Goal: Information Seeking & Learning: Learn about a topic

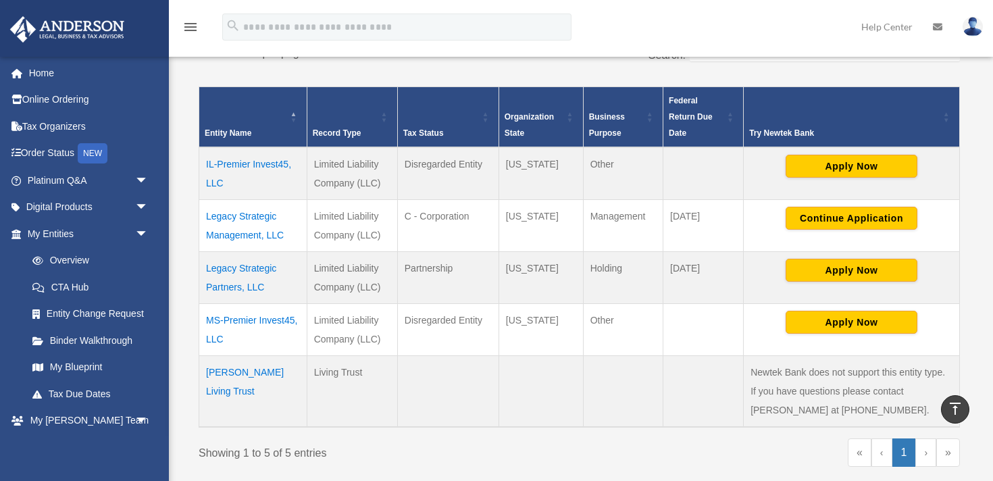
scroll to position [108, 0]
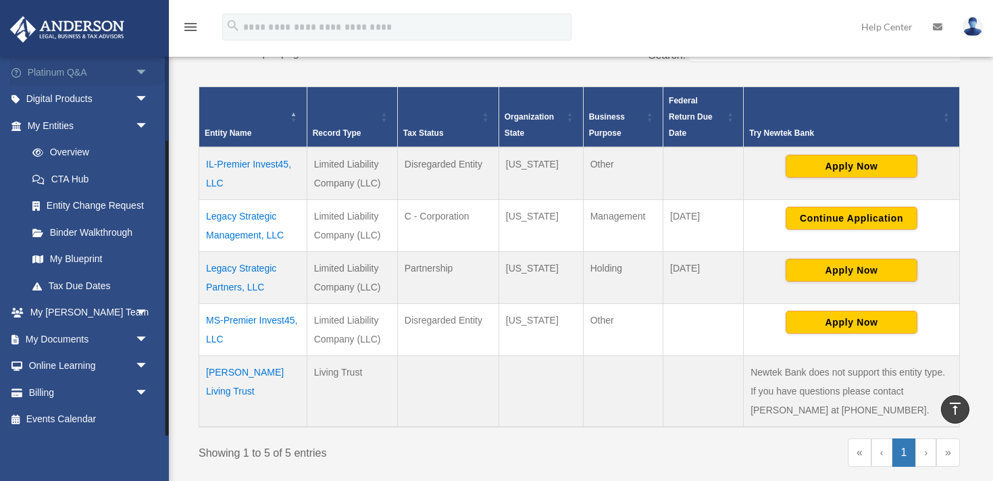
click at [118, 74] on link "Platinum Q&A arrow_drop_down" at bounding box center [88, 72] width 159 height 27
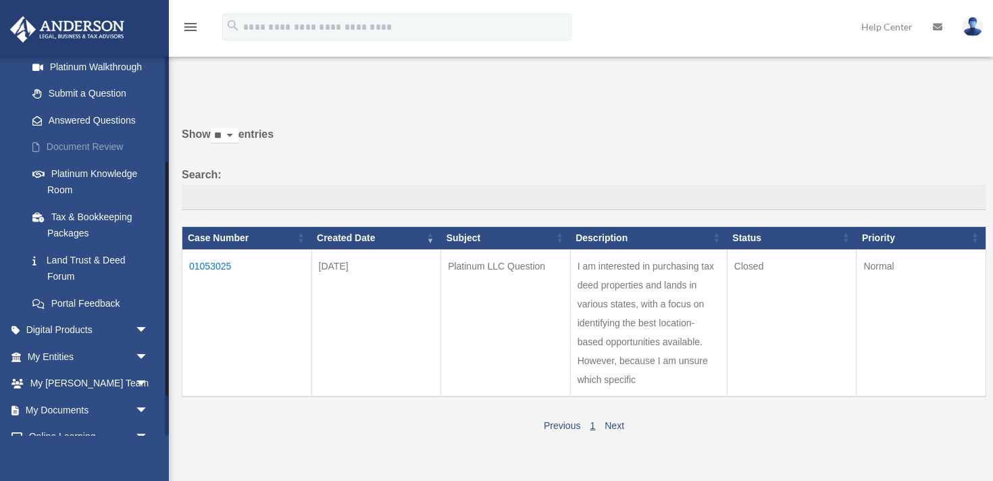
scroll to position [173, 0]
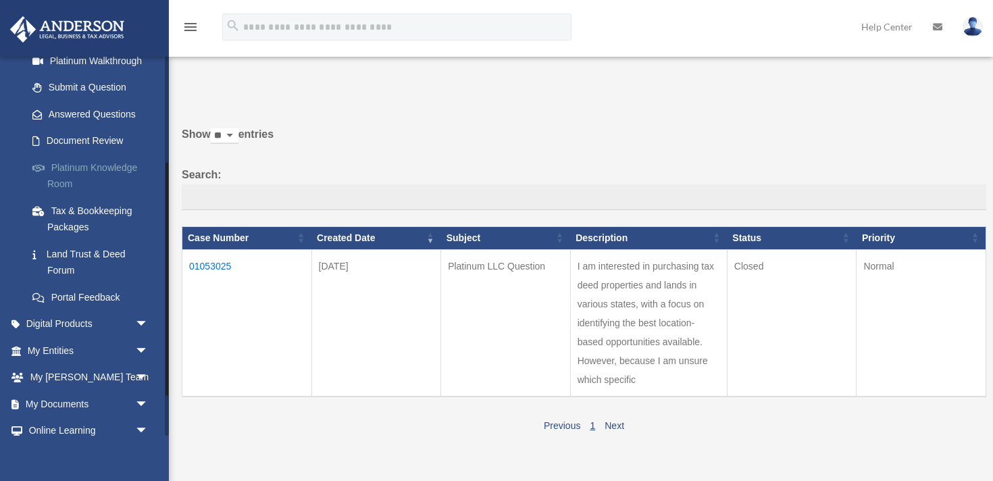
click at [60, 177] on link "Platinum Knowledge Room" at bounding box center [94, 175] width 150 height 43
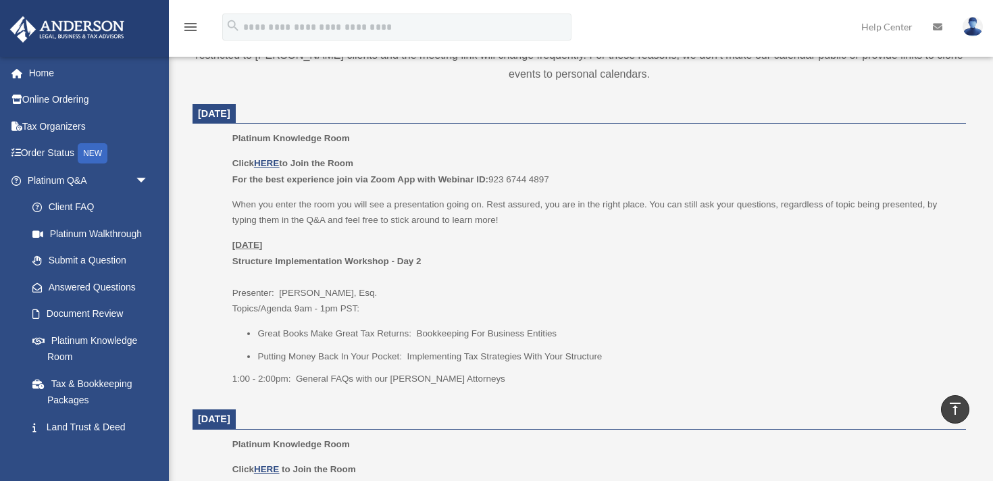
scroll to position [520, 0]
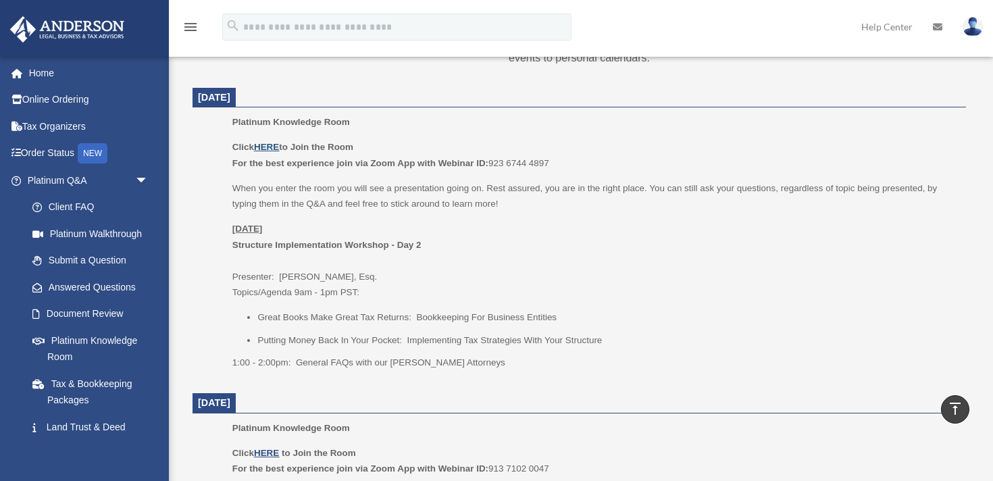
click at [274, 147] on u "HERE" at bounding box center [266, 147] width 25 height 10
